Goal: Information Seeking & Learning: Learn about a topic

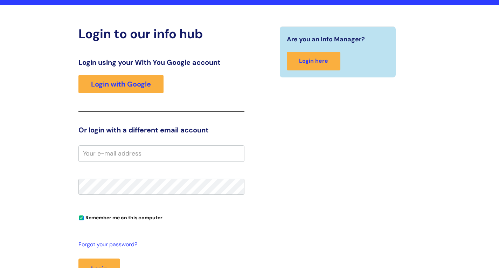
scroll to position [50, 0]
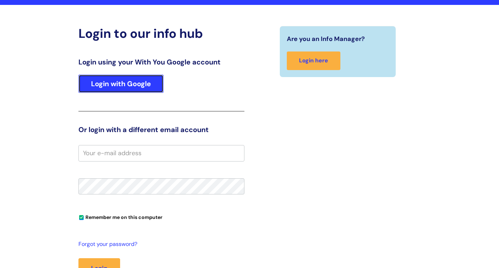
click at [134, 81] on link "Login with Google" at bounding box center [120, 84] width 85 height 18
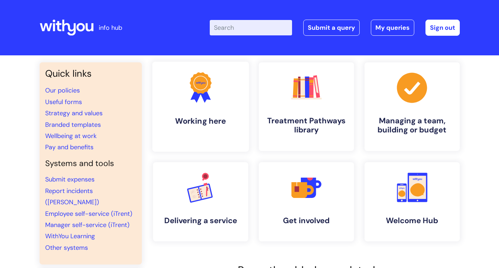
click at [194, 130] on link ".cls-1{fill:#f89b22;}.cls-1,.cls-2,.cls-3{stroke-width:0px;}.cls-2{fill:#2d3cff…" at bounding box center [200, 107] width 97 height 90
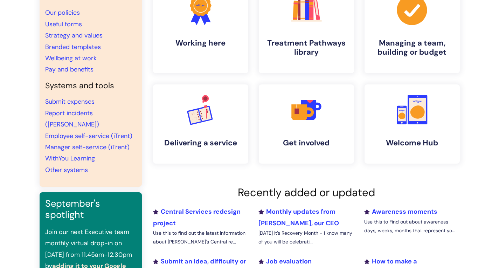
scroll to position [81, 0]
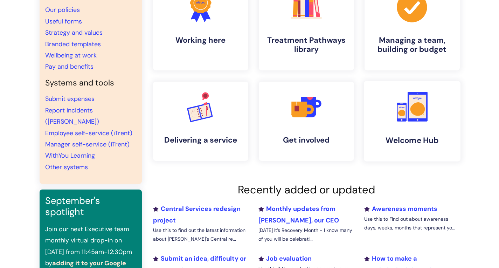
click at [419, 128] on link ".cls-1{fill:#f89b22;}.cls-1,.cls-2,.cls-3{stroke-width:0px;}.cls-2{fill:#2d3cff…" at bounding box center [412, 121] width 97 height 81
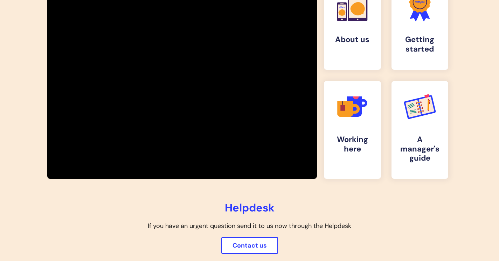
scroll to position [152, 0]
click at [428, 42] on h4 "Getting started" at bounding box center [420, 44] width 46 height 19
